Goal: Obtain resource: Download file/media

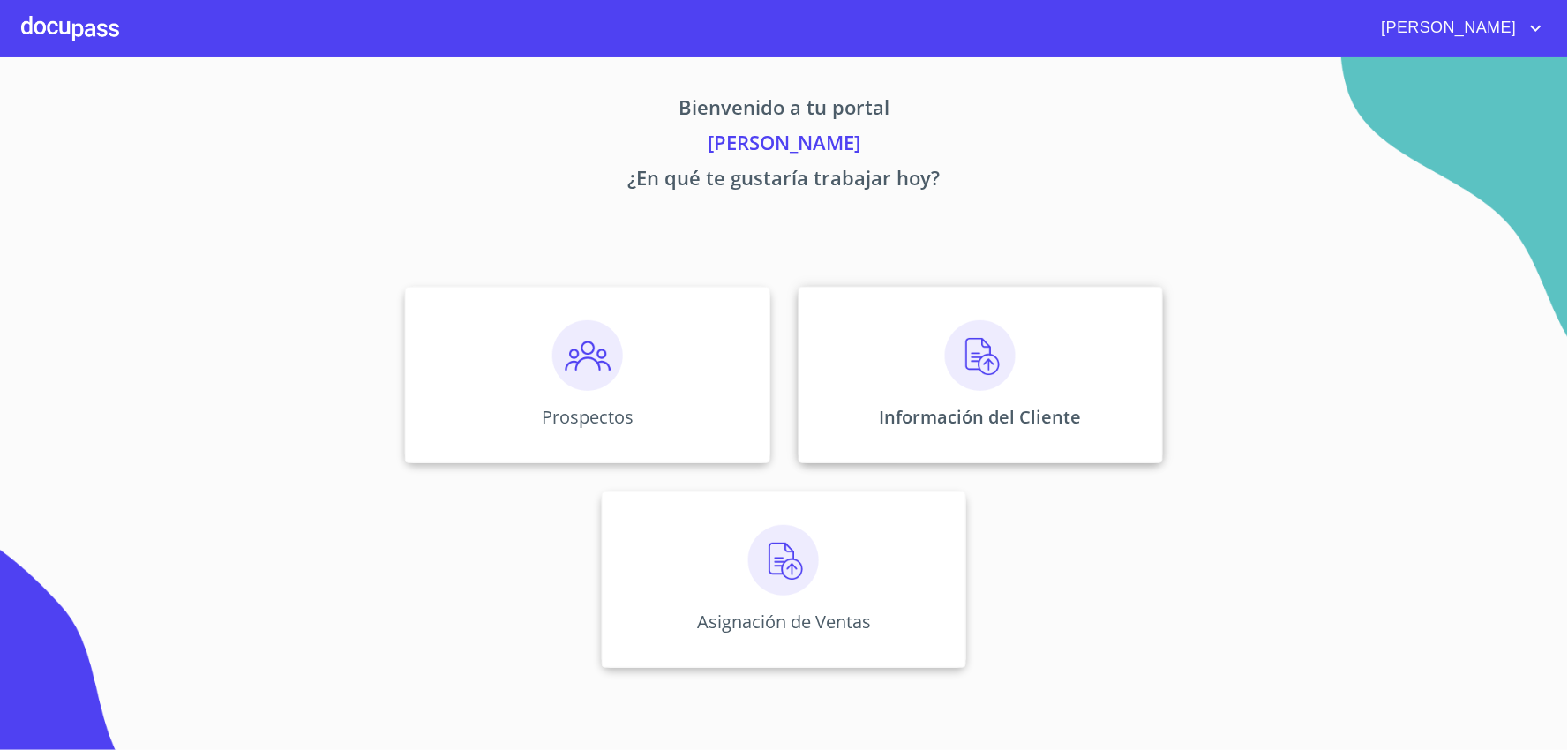
click at [870, 391] on div "Información del Cliente" at bounding box center [981, 375] width 364 height 177
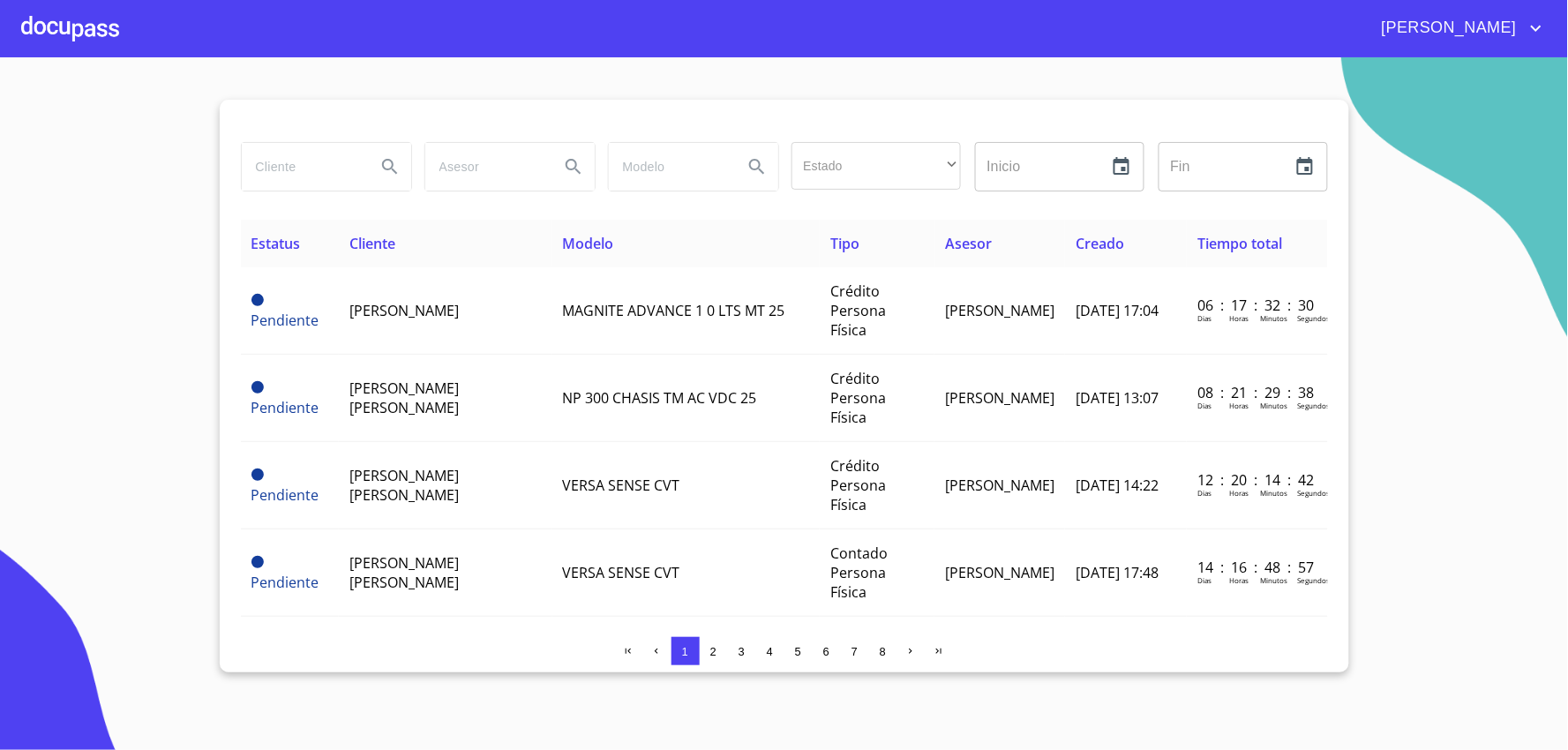
click at [304, 188] on input "search" at bounding box center [302, 166] width 120 height 48
type input "[PERSON_NAME]"
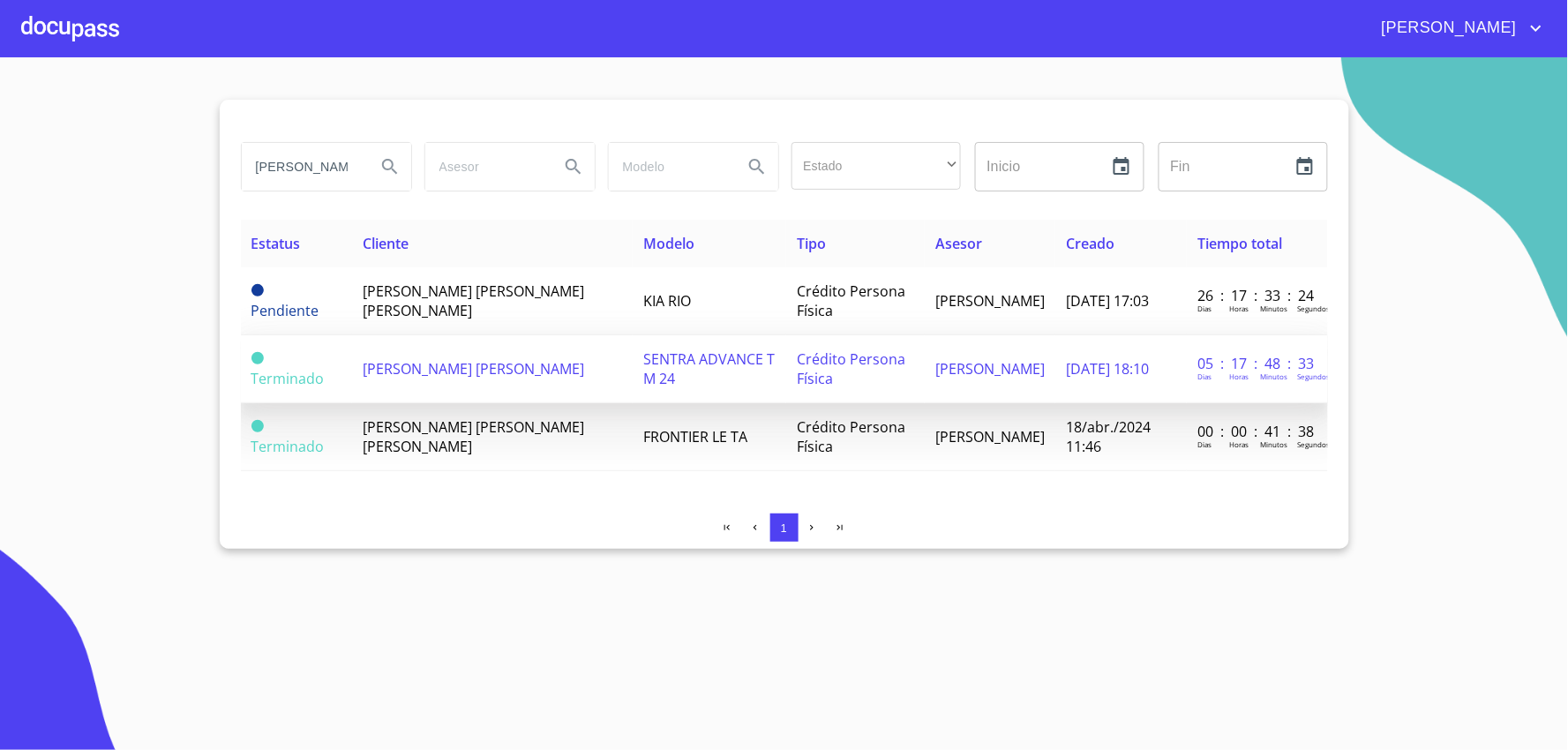
click at [395, 387] on td "[PERSON_NAME] [PERSON_NAME]" at bounding box center [492, 369] width 280 height 68
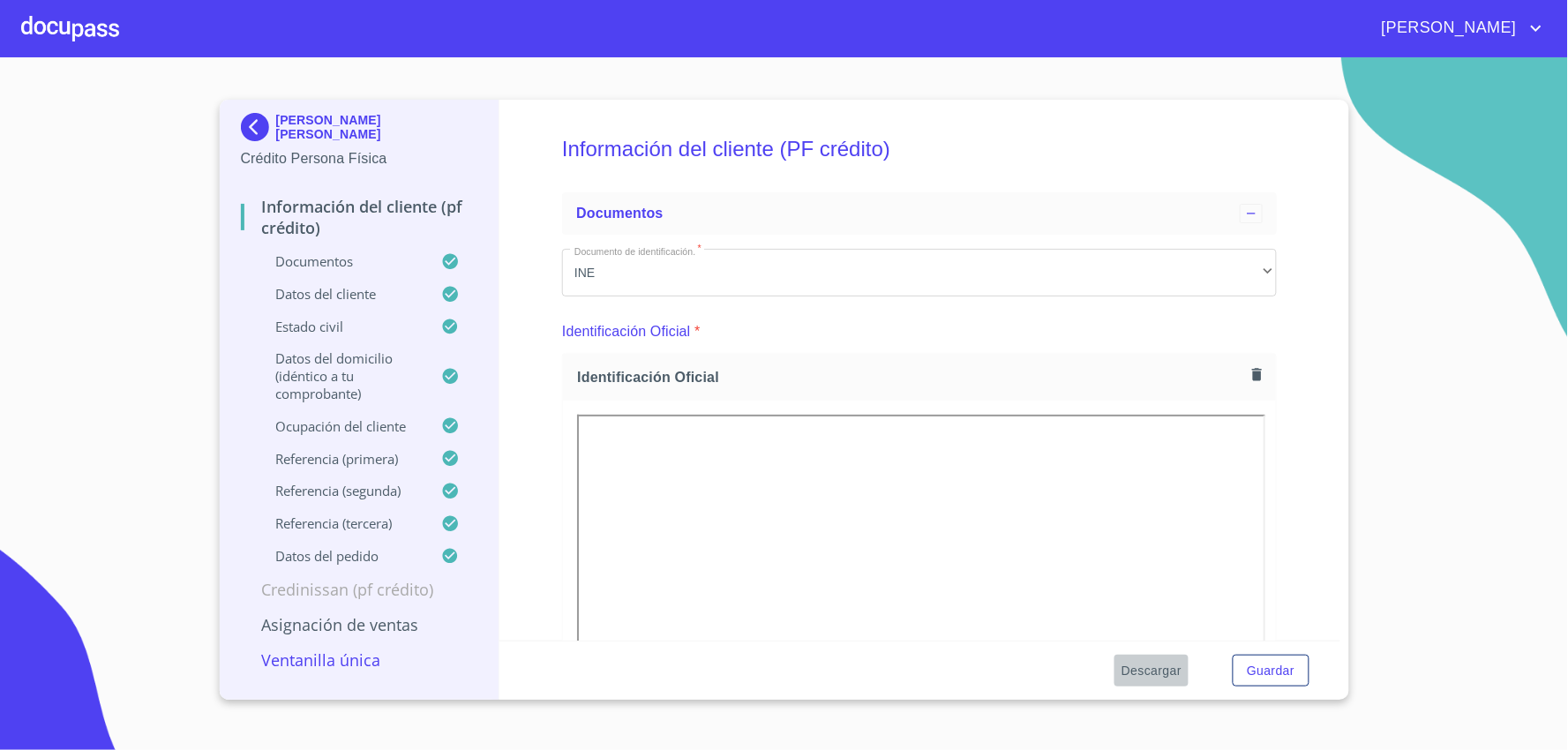
click at [1122, 672] on span "Descargar" at bounding box center [1151, 672] width 60 height 22
click at [1161, 672] on span "Descargar" at bounding box center [1151, 672] width 60 height 22
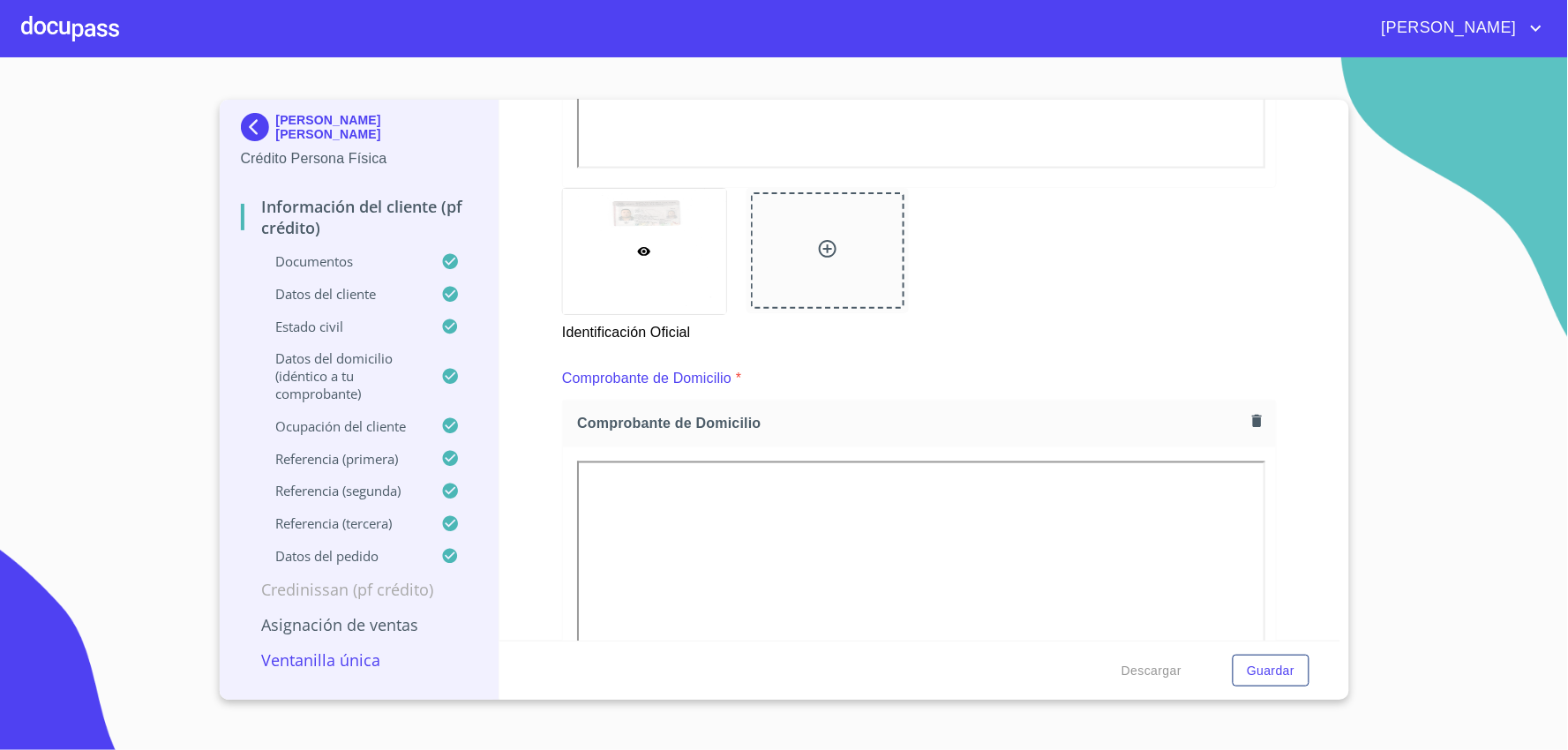
scroll to position [981, 0]
